Goal: Information Seeking & Learning: Learn about a topic

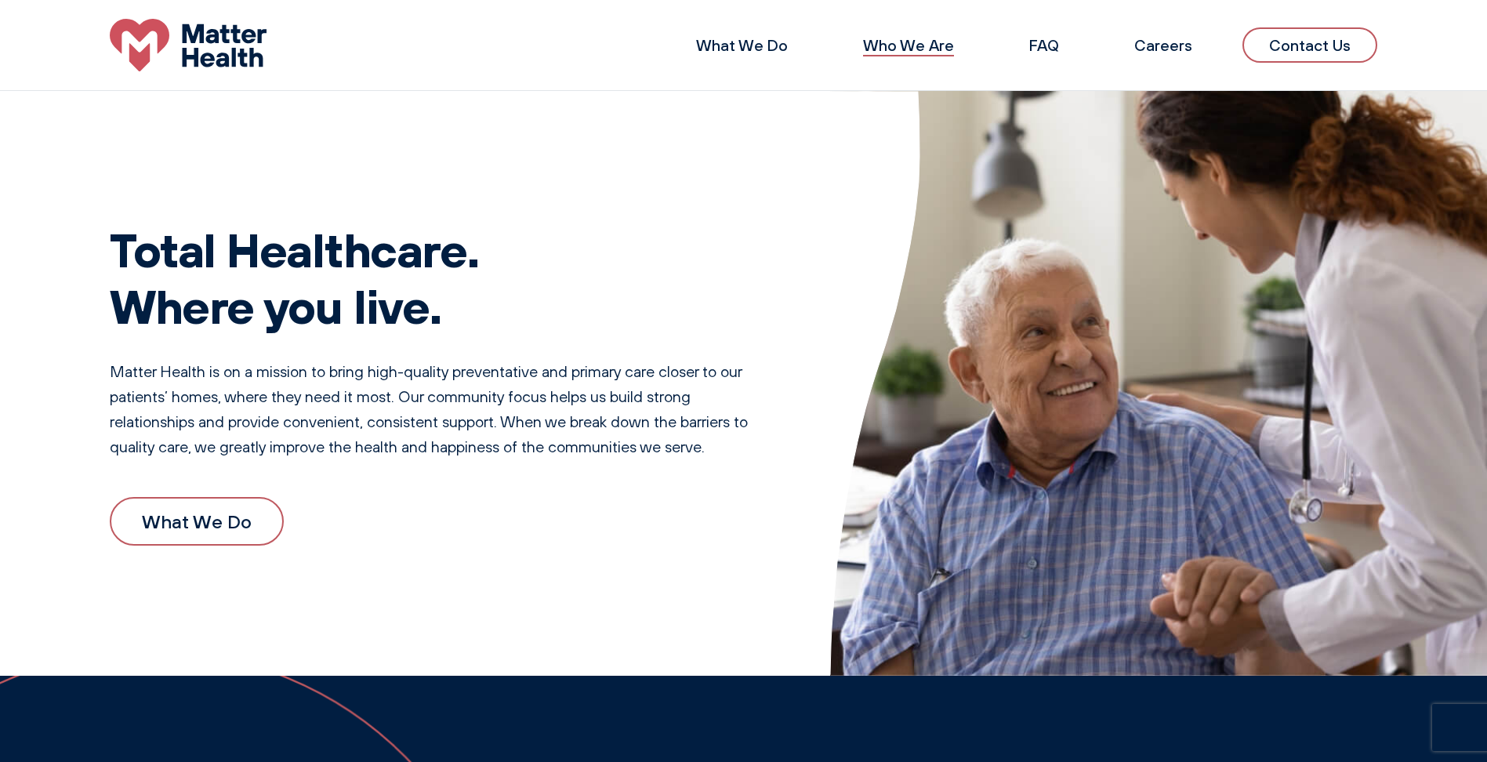
click at [907, 42] on link "Who We Are" at bounding box center [908, 45] width 91 height 20
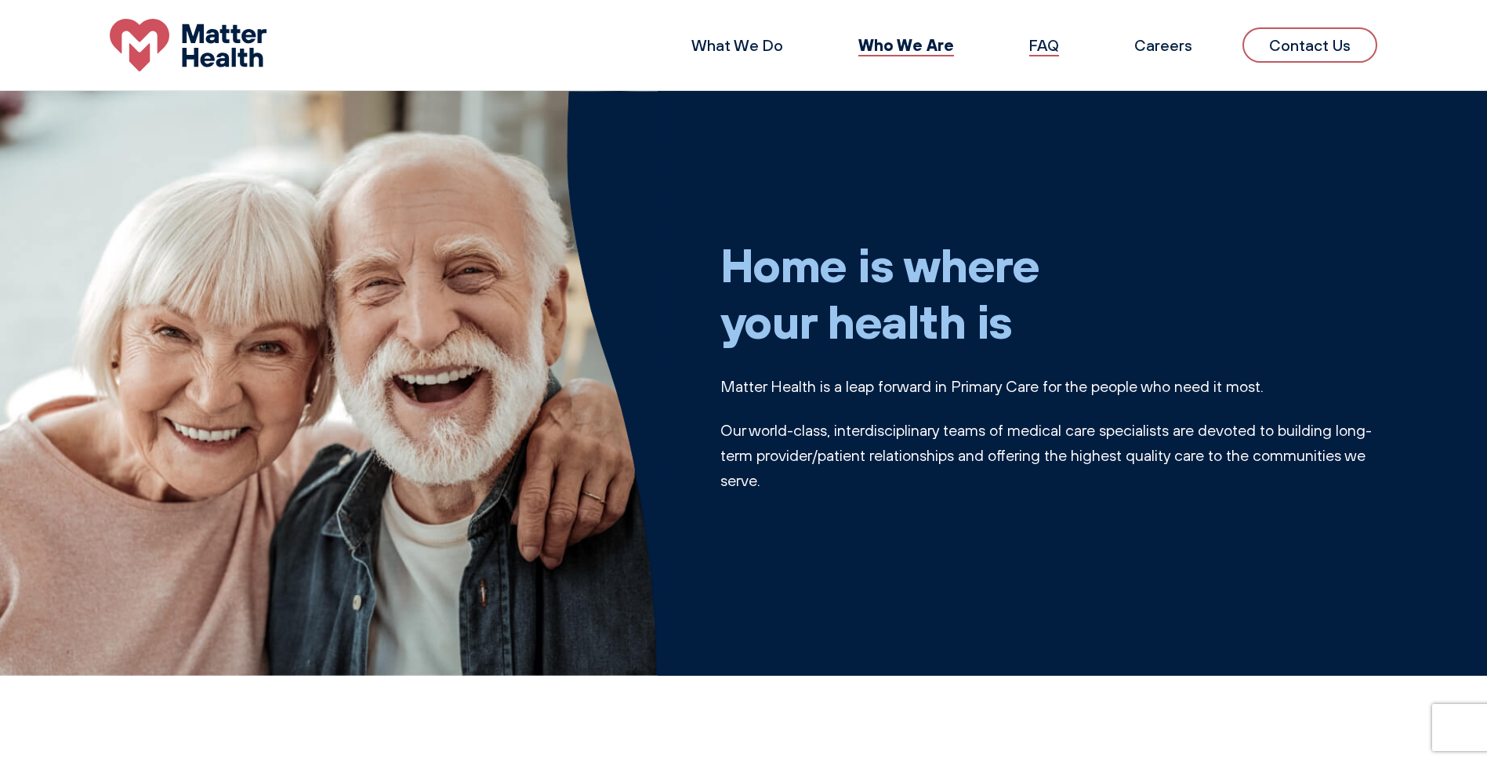
click at [1044, 45] on link "FAQ" at bounding box center [1044, 45] width 30 height 20
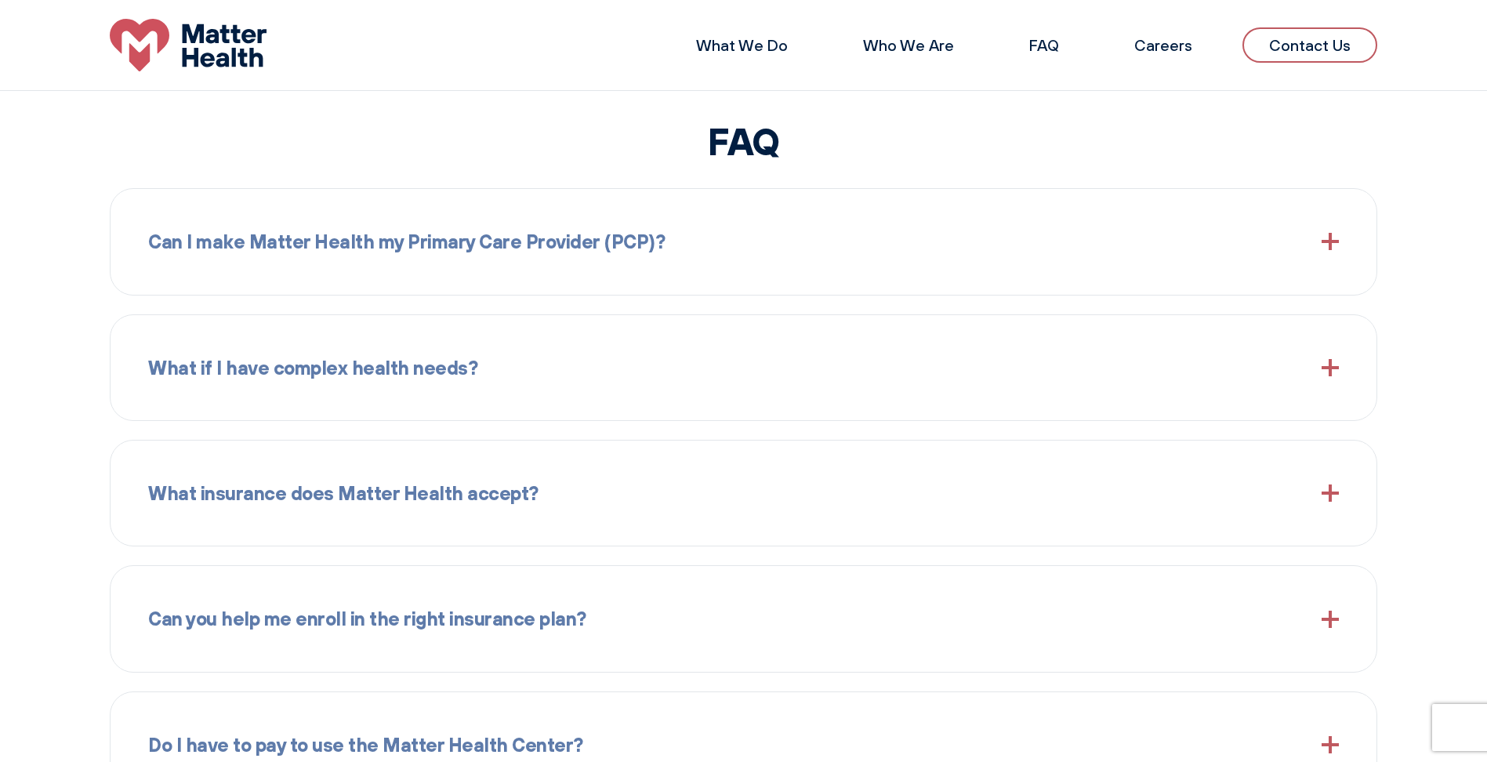
scroll to position [1851, 0]
